Goal: Navigation & Orientation: Understand site structure

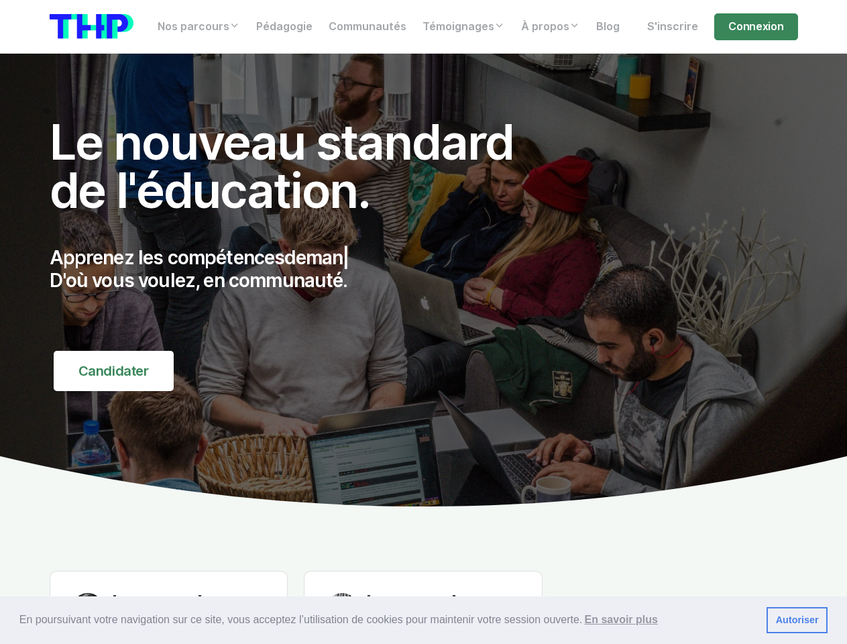
click at [423, 322] on div "Apprenez les compétences deman | D'où vous voulez, en communauté." at bounding box center [297, 283] width 494 height 104
click at [423, 620] on span "En poursuivant votre navigation sur ce site, vous acceptez l’utilisation de coo…" at bounding box center [387, 620] width 736 height 20
click at [797, 620] on link "Autoriser" at bounding box center [797, 620] width 61 height 27
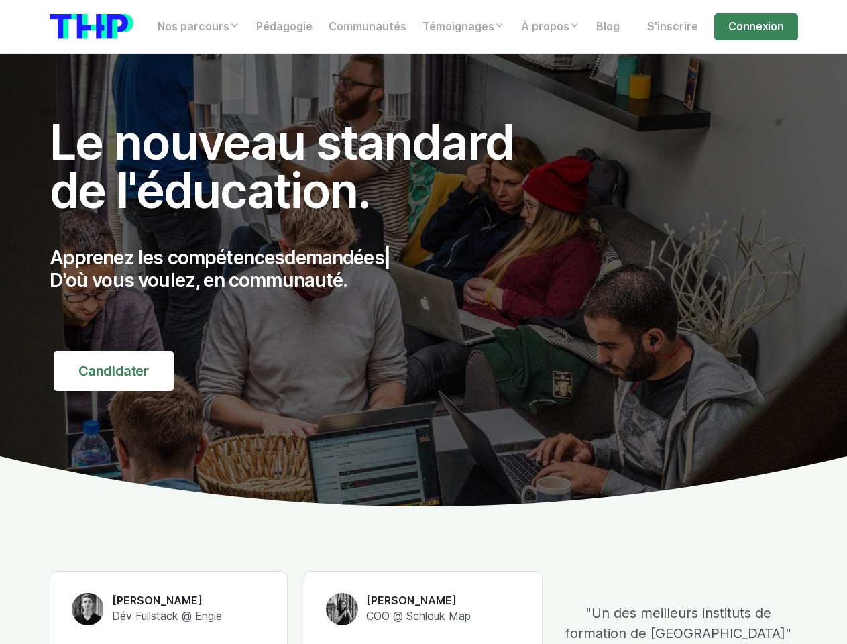
click at [200, 27] on link "Nos parcours" at bounding box center [199, 26] width 99 height 27
click at [467, 27] on link "Témoignages" at bounding box center [463, 26] width 99 height 27
click at [556, 27] on link "À propos" at bounding box center [550, 26] width 75 height 27
